Goal: Task Accomplishment & Management: Manage account settings

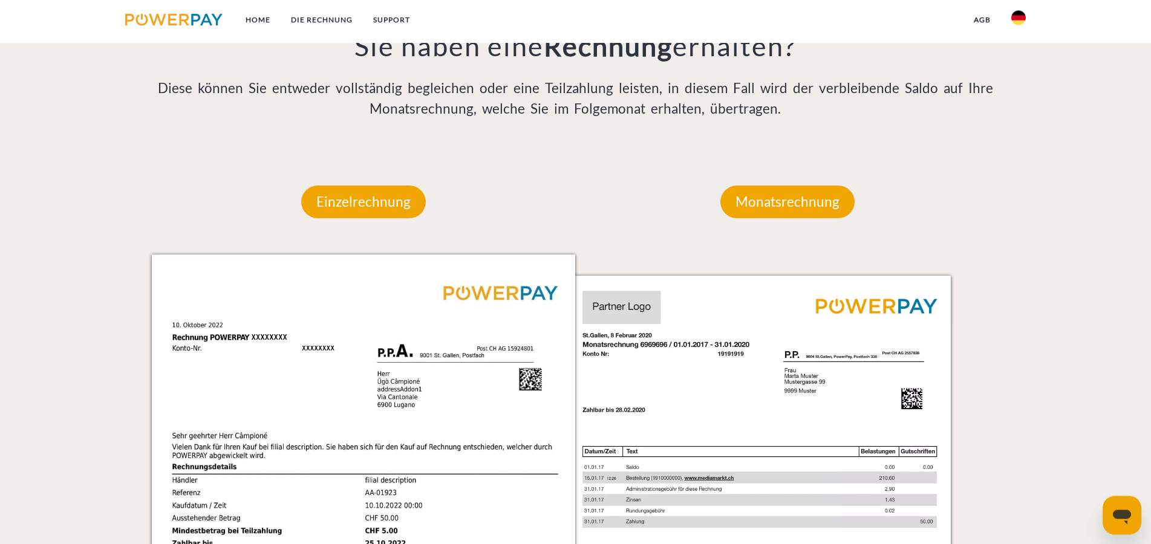
scroll to position [1110, 0]
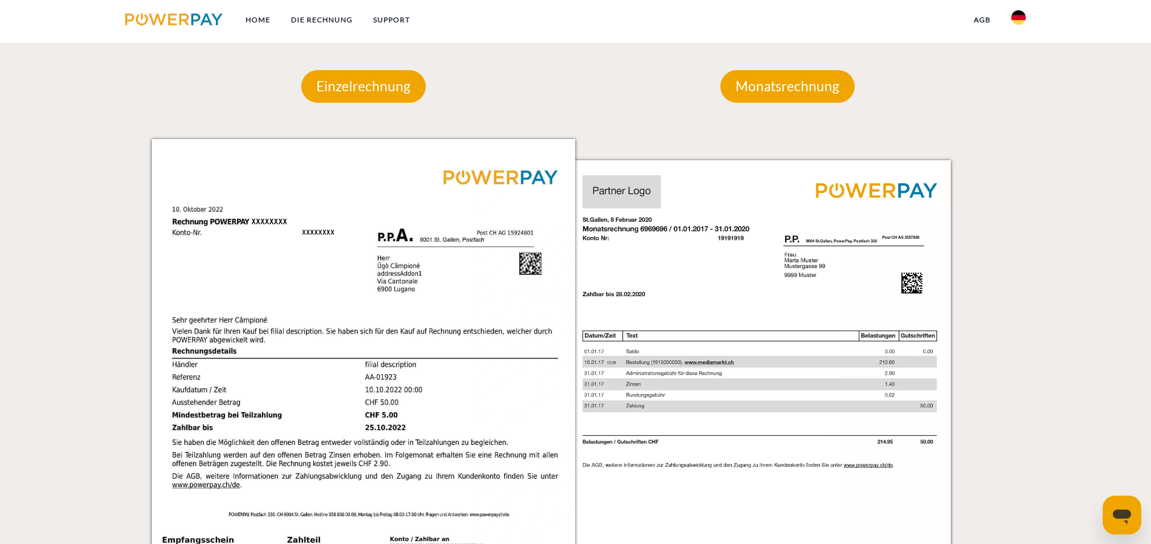
scroll to position [1049, 0]
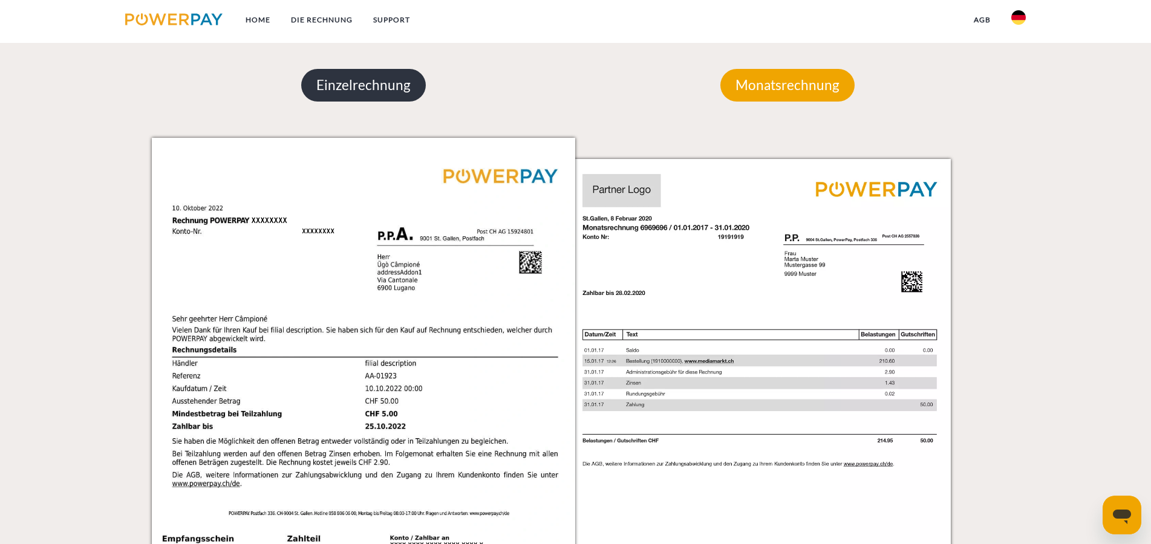
click at [359, 93] on p "Einzelrechnung" at bounding box center [363, 85] width 125 height 33
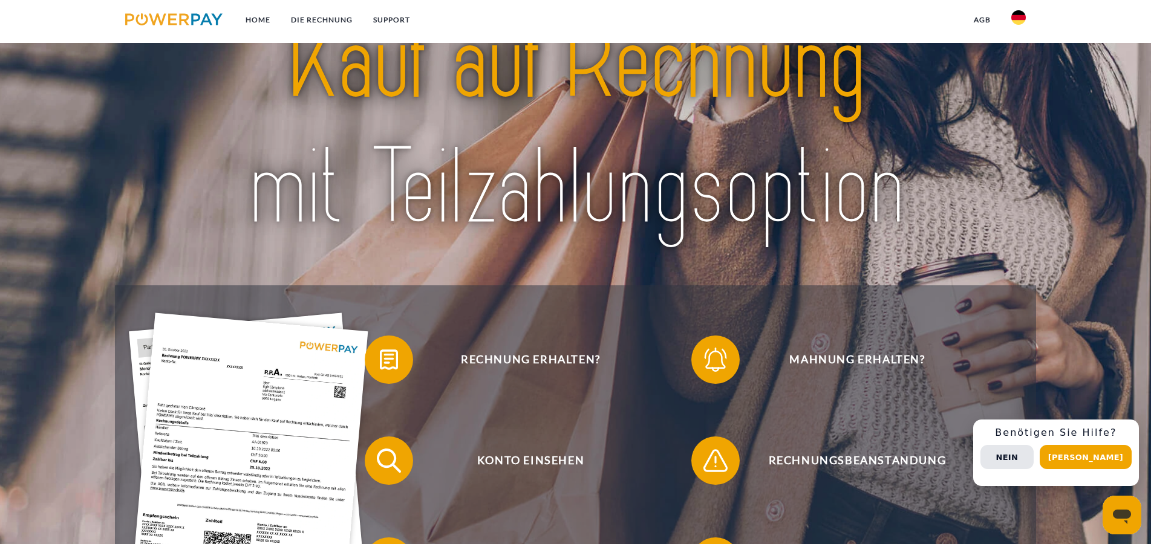
scroll to position [0, 0]
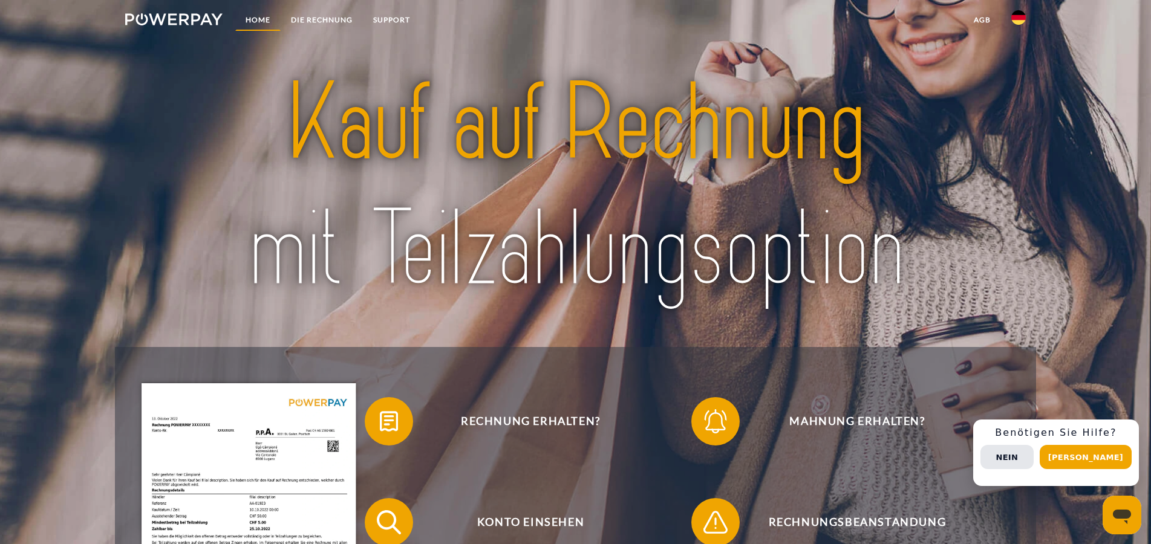
click at [262, 22] on link "Home" at bounding box center [257, 20] width 45 height 22
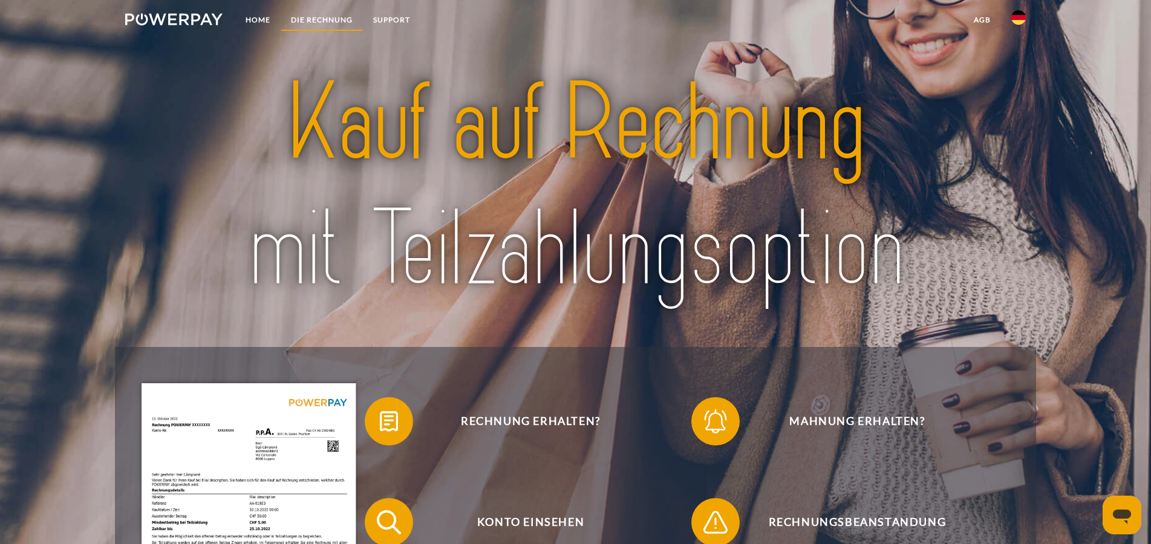
click at [330, 24] on link "DIE RECHNUNG" at bounding box center [322, 20] width 82 height 22
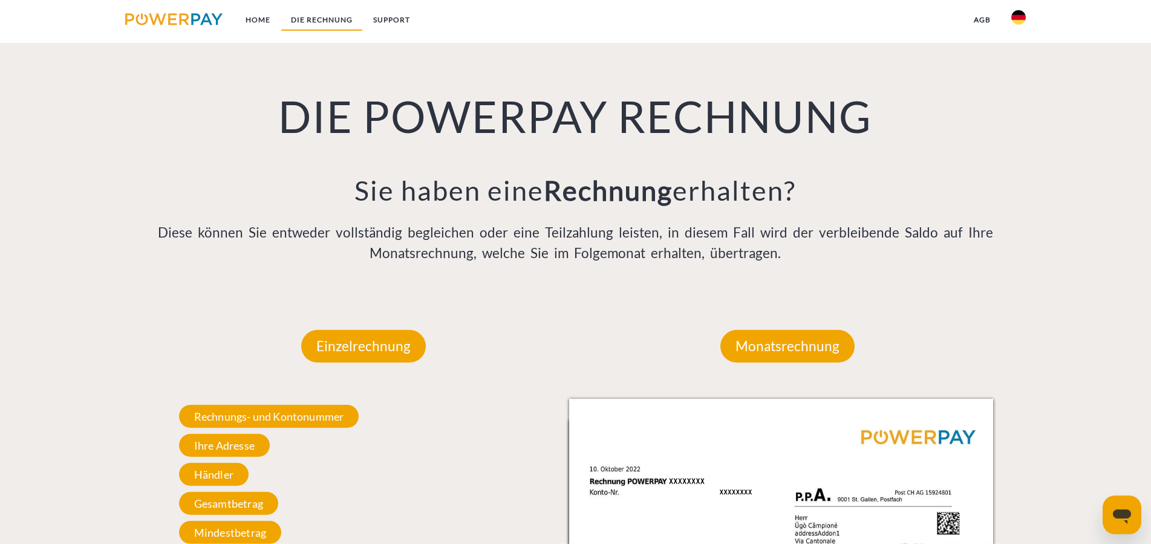
scroll to position [788, 0]
click at [138, 20] on img at bounding box center [173, 19] width 97 height 12
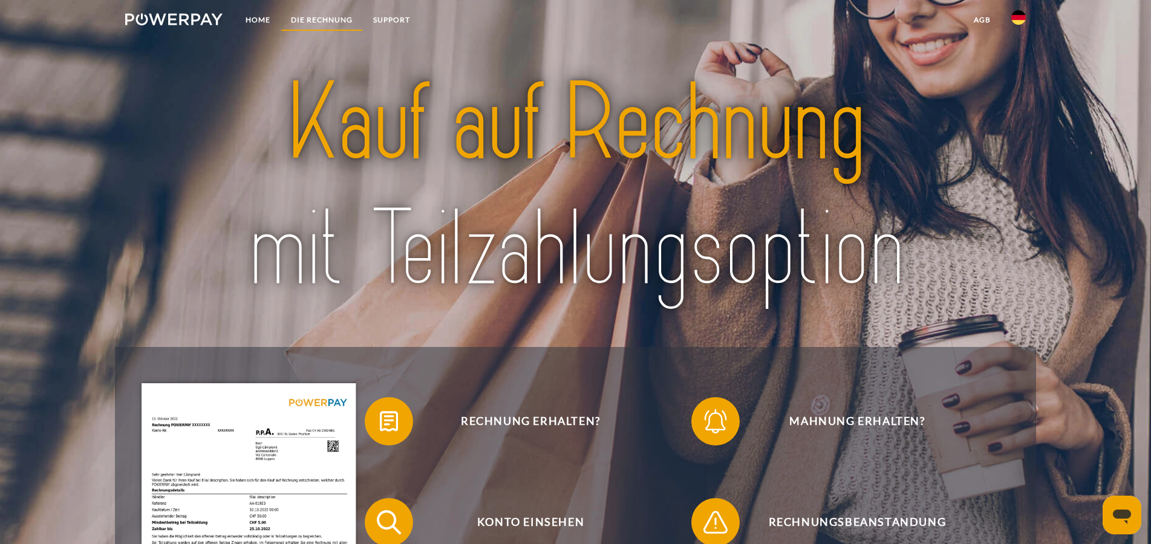
click at [322, 24] on link "DIE RECHNUNG" at bounding box center [322, 20] width 82 height 22
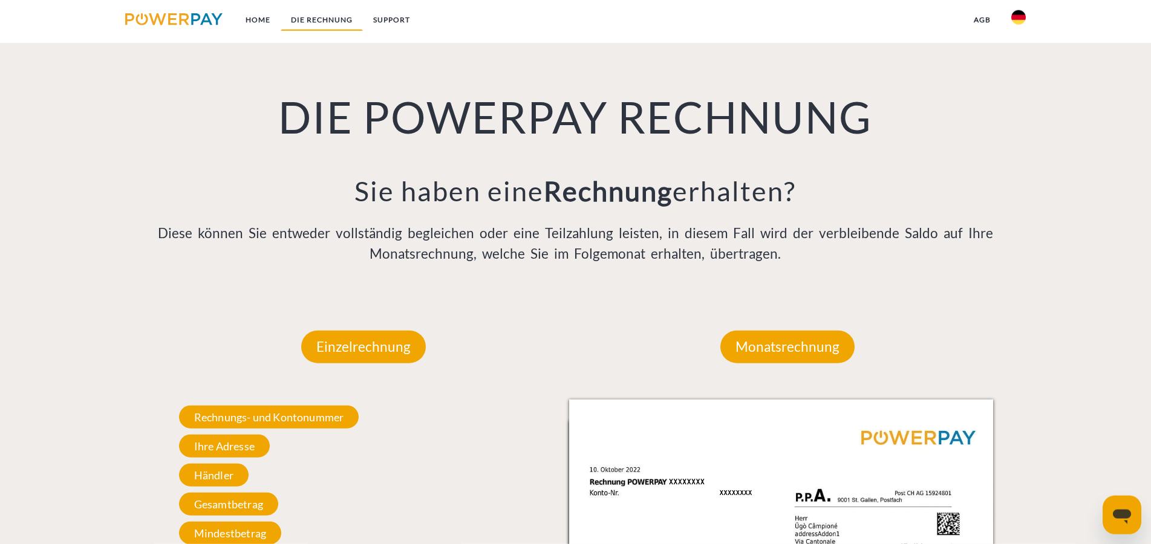
scroll to position [788, 0]
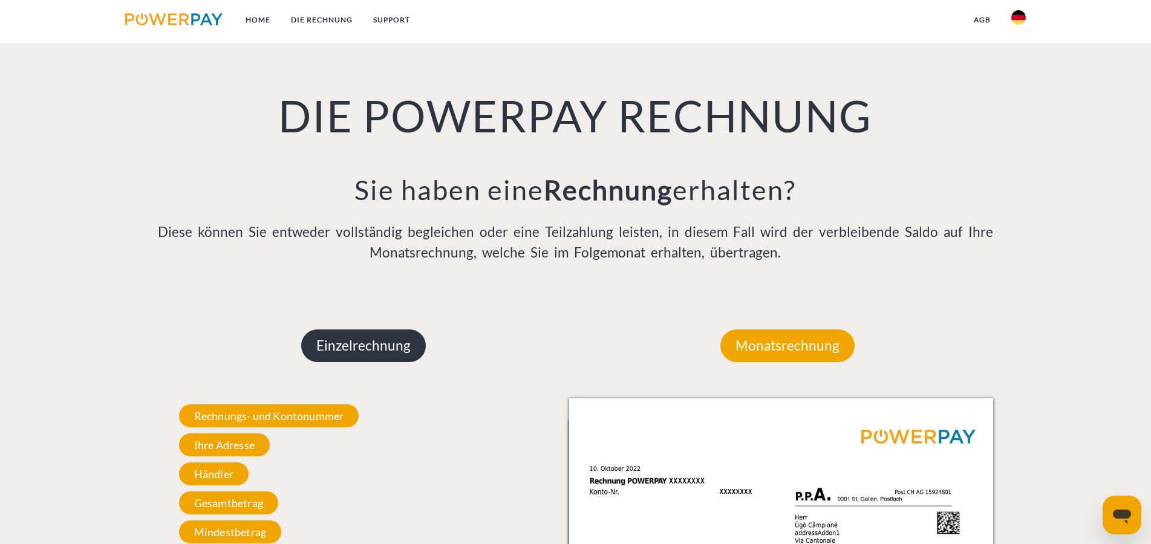
click at [348, 350] on p "Einzelrechnung" at bounding box center [363, 346] width 125 height 33
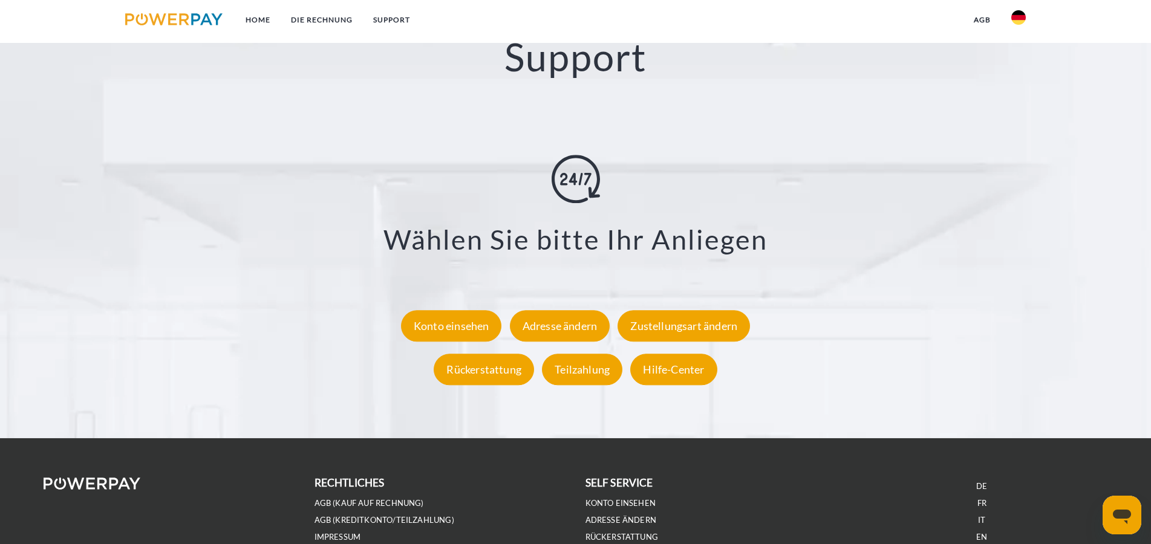
scroll to position [2247, 0]
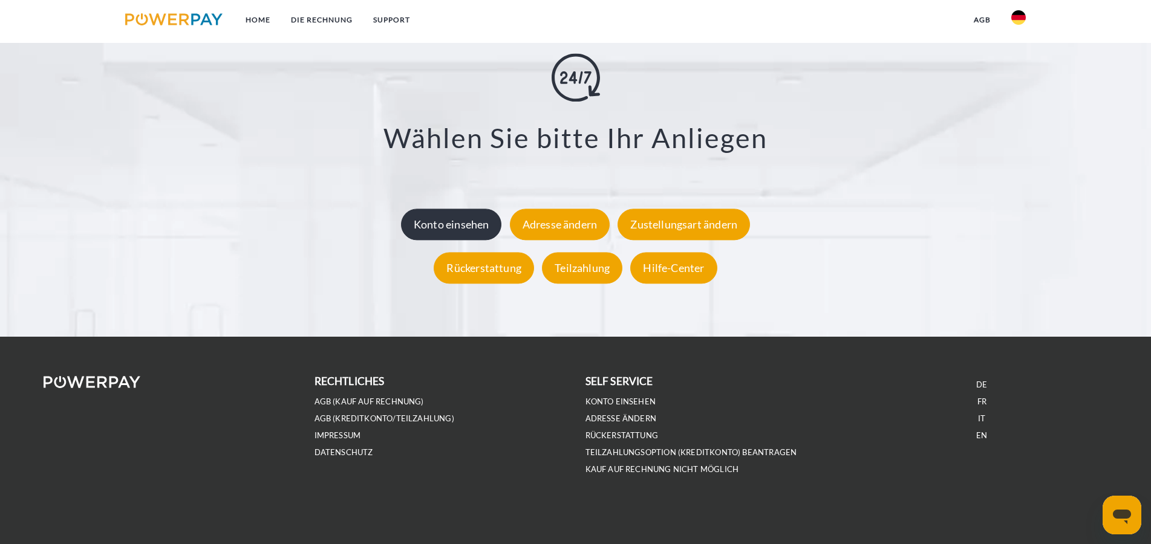
click at [422, 229] on div "Konto einsehen" at bounding box center [451, 224] width 101 height 31
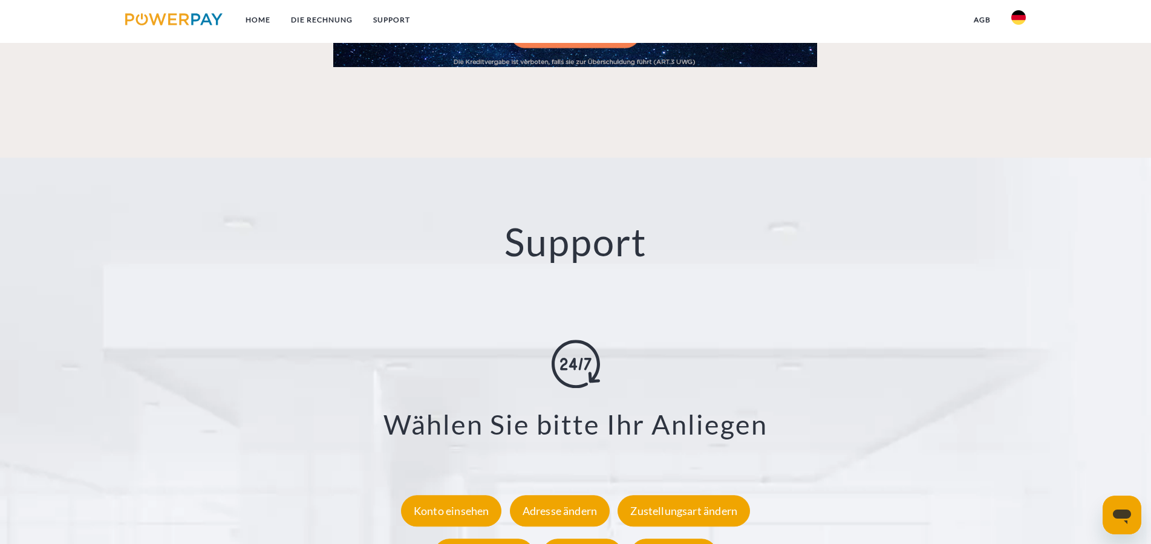
scroll to position [2247, 0]
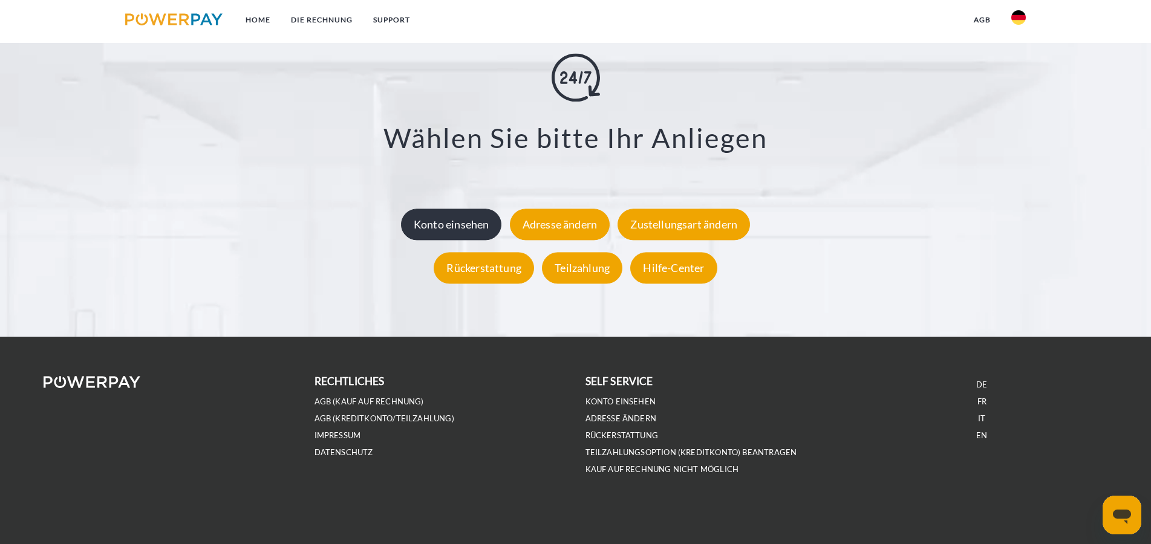
click at [452, 235] on div "Konto einsehen" at bounding box center [451, 224] width 101 height 31
